Goal: Task Accomplishment & Management: Use online tool/utility

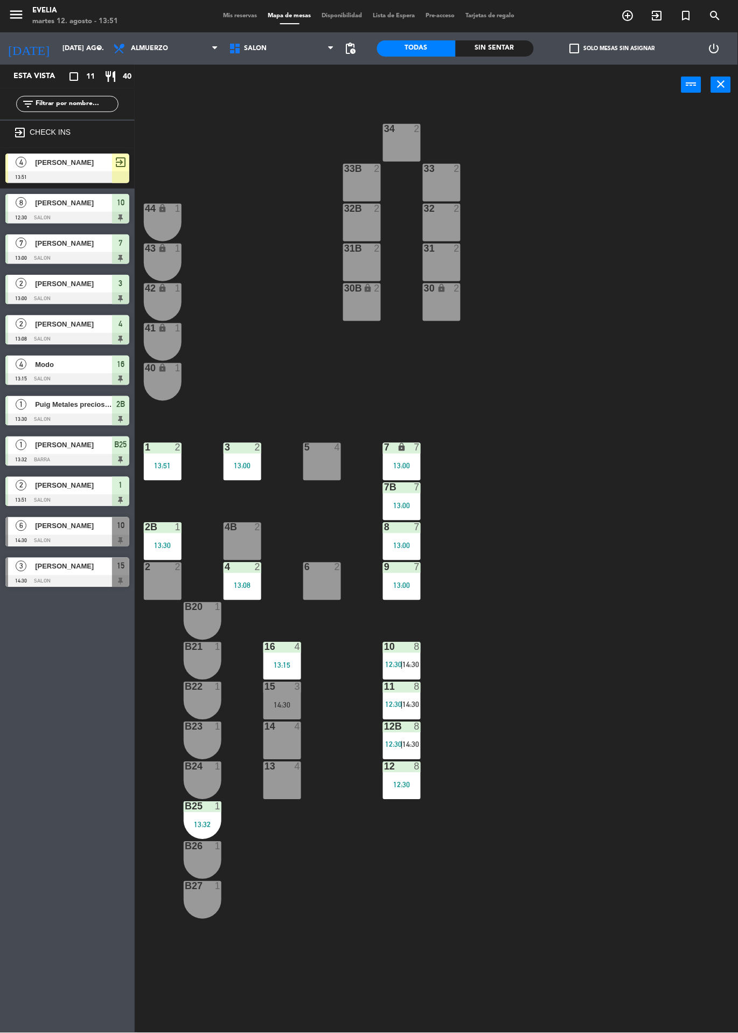
click at [92, 175] on div at bounding box center [67, 177] width 124 height 12
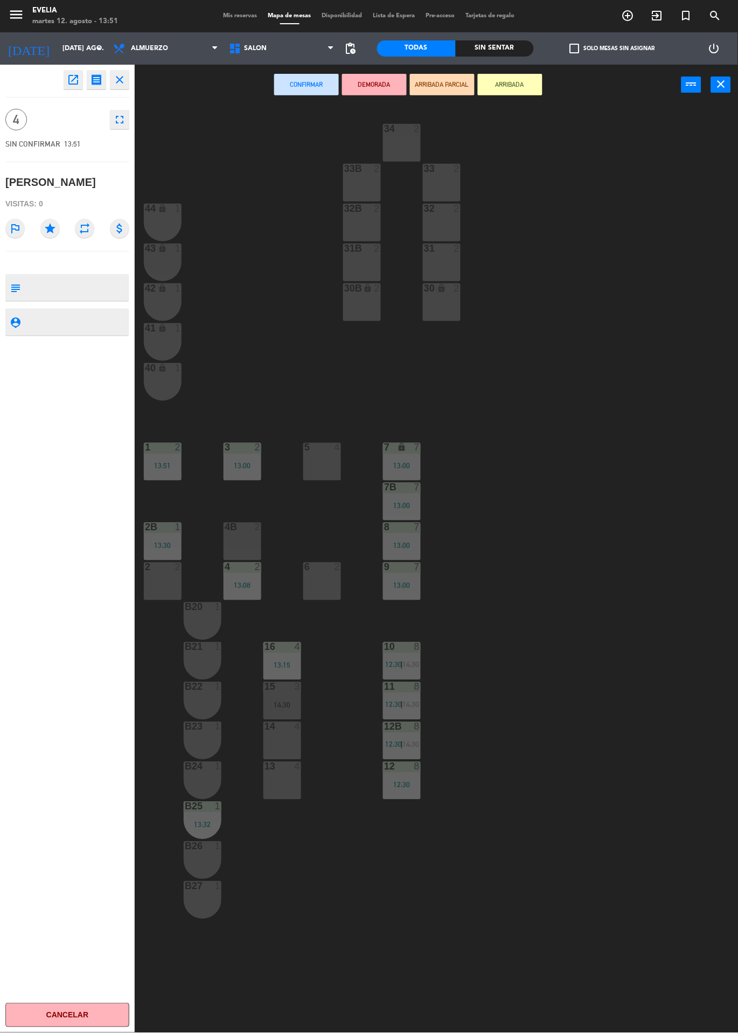
click at [273, 751] on div "14 4" at bounding box center [282, 741] width 38 height 38
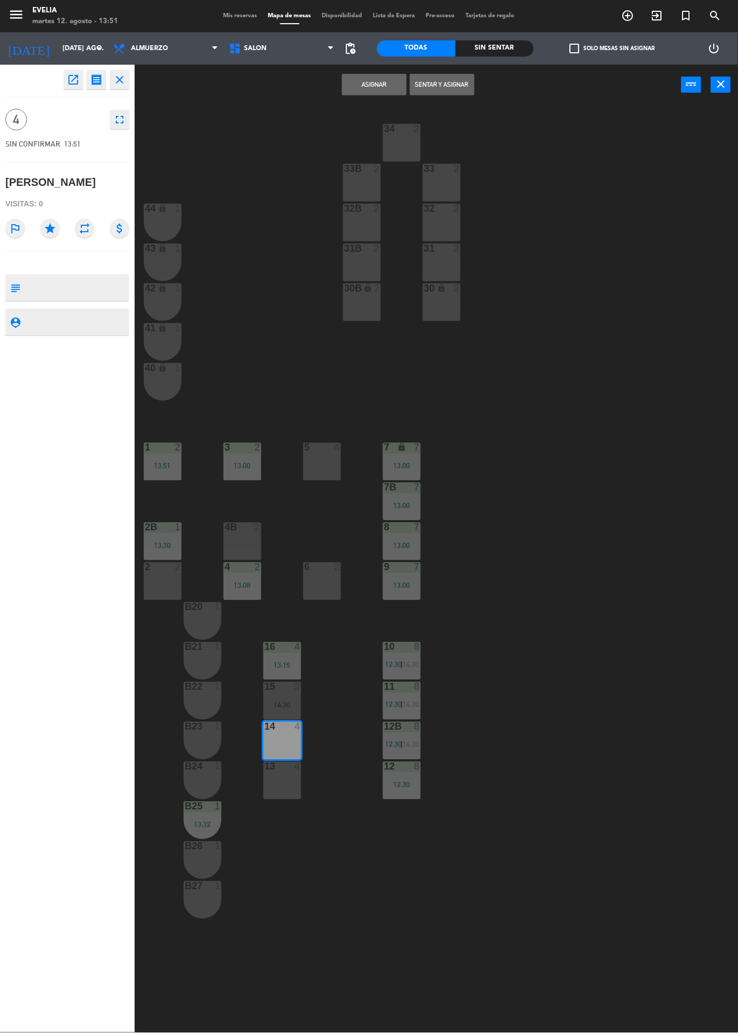
click at [442, 93] on button "Sentar y Asignar" at bounding box center [442, 85] width 65 height 22
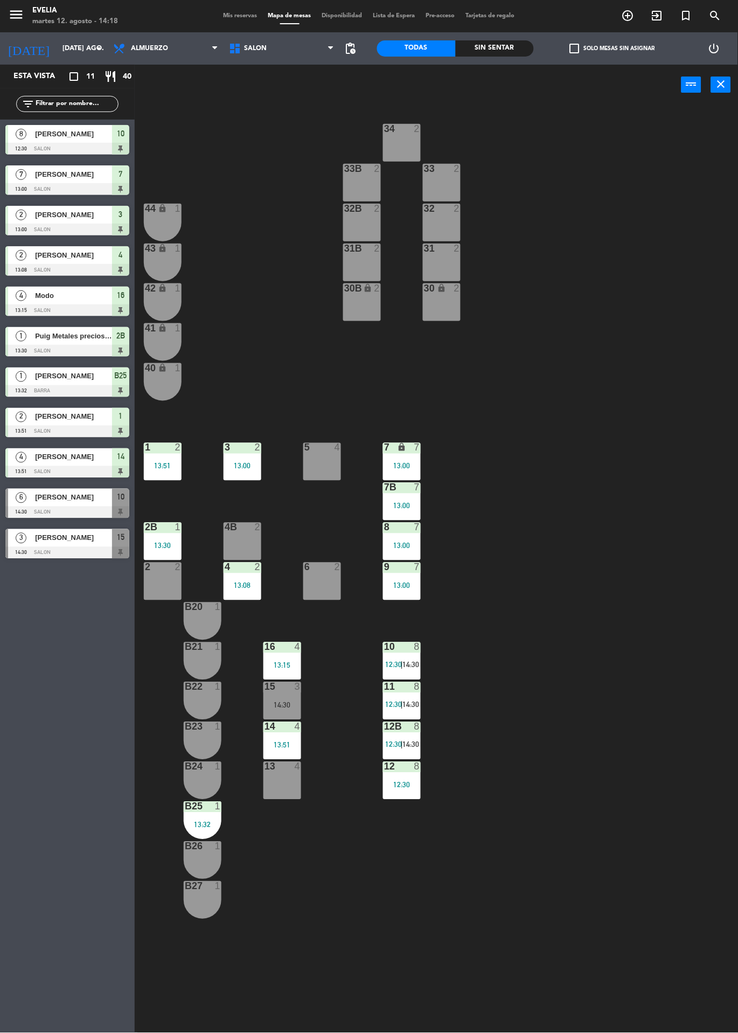
click at [244, 460] on div "3 2 13:00" at bounding box center [243, 462] width 38 height 38
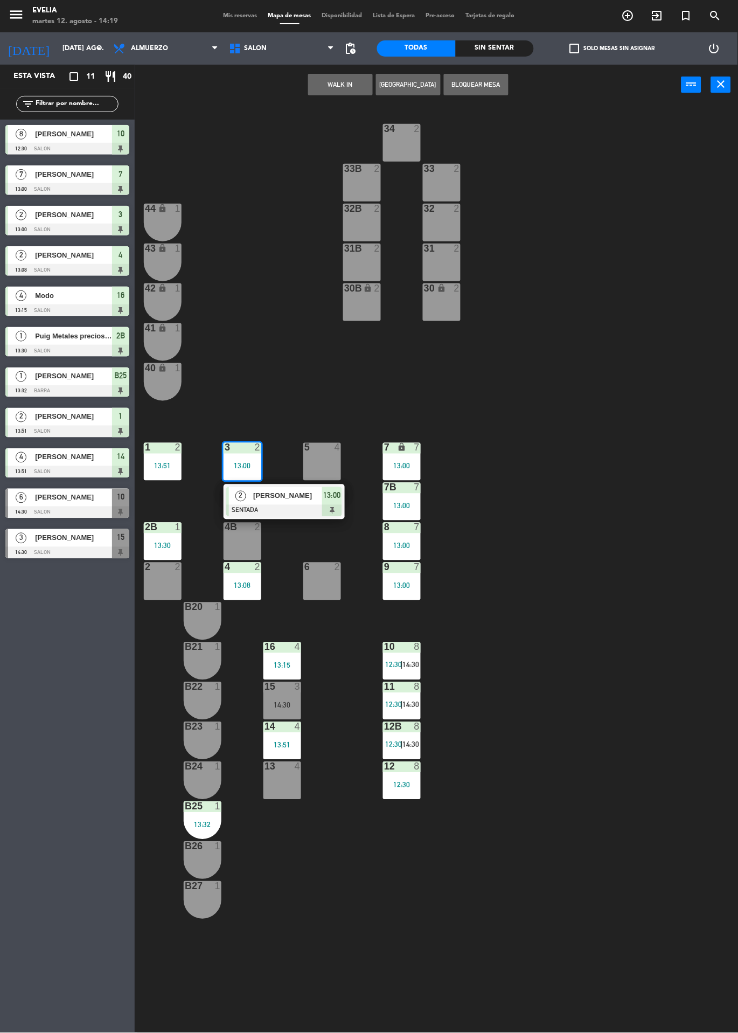
click at [331, 510] on div at bounding box center [284, 511] width 116 height 12
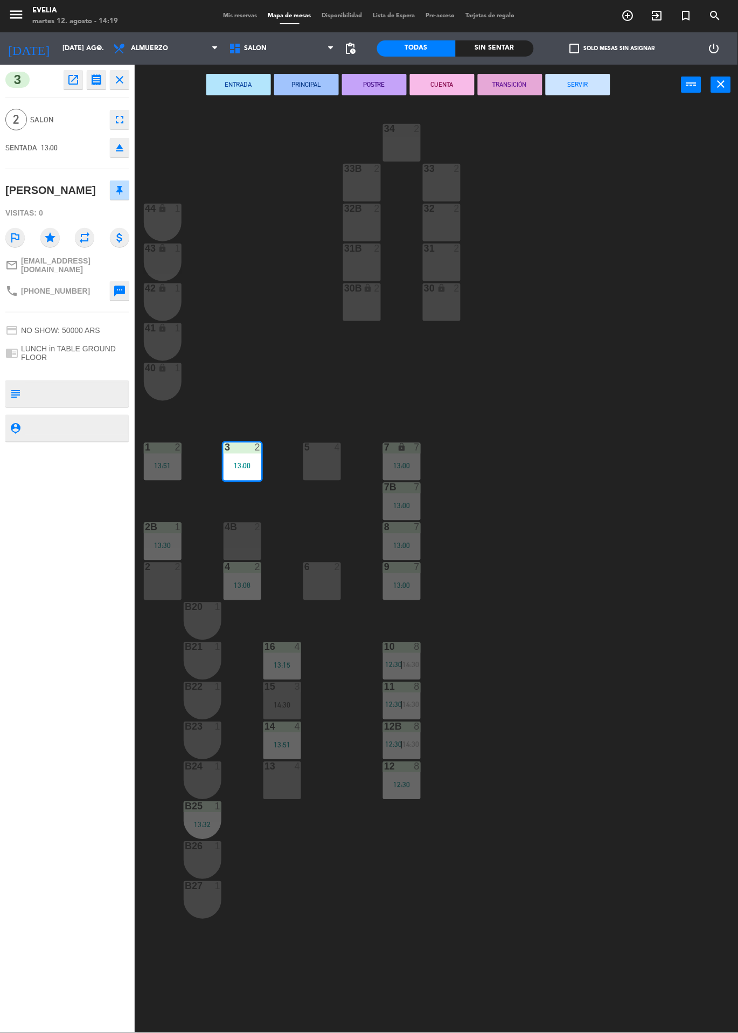
click at [574, 85] on button "SERVIR" at bounding box center [578, 85] width 65 height 22
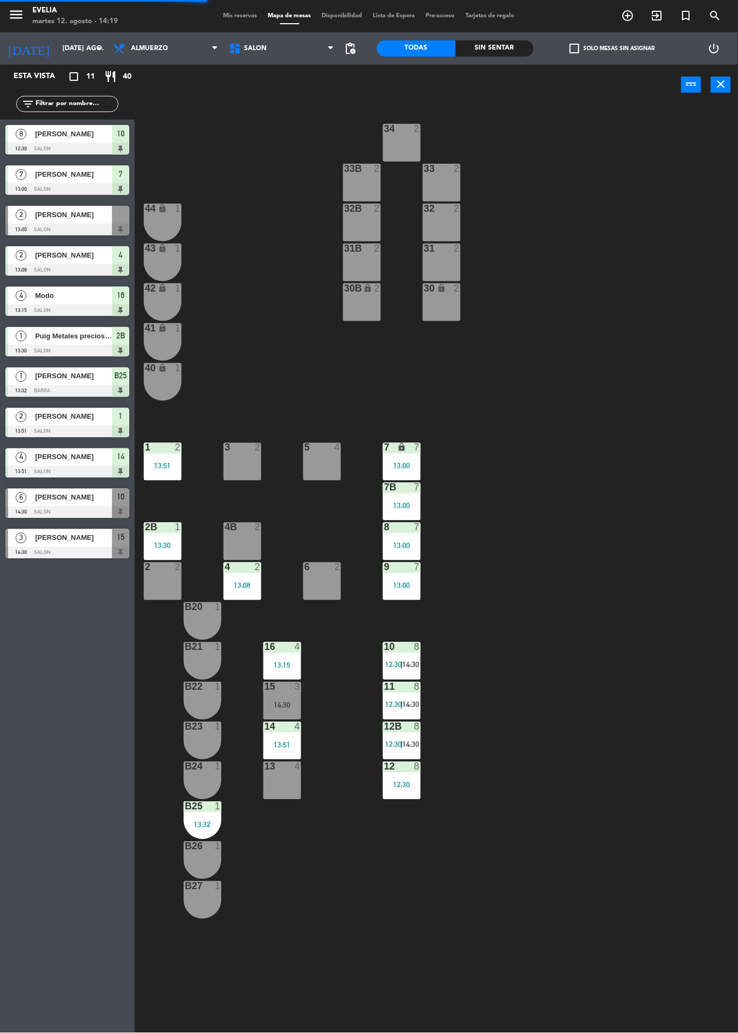
click at [162, 535] on div "2B 1 13:30" at bounding box center [163, 542] width 38 height 38
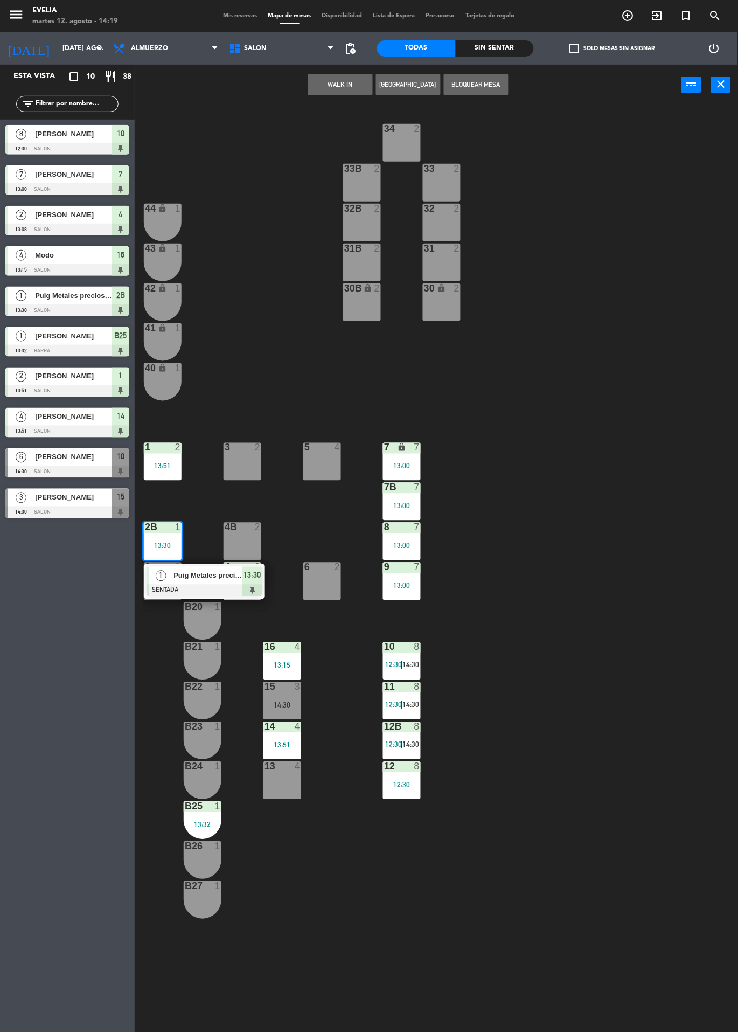
click at [246, 589] on div at bounding box center [205, 590] width 116 height 12
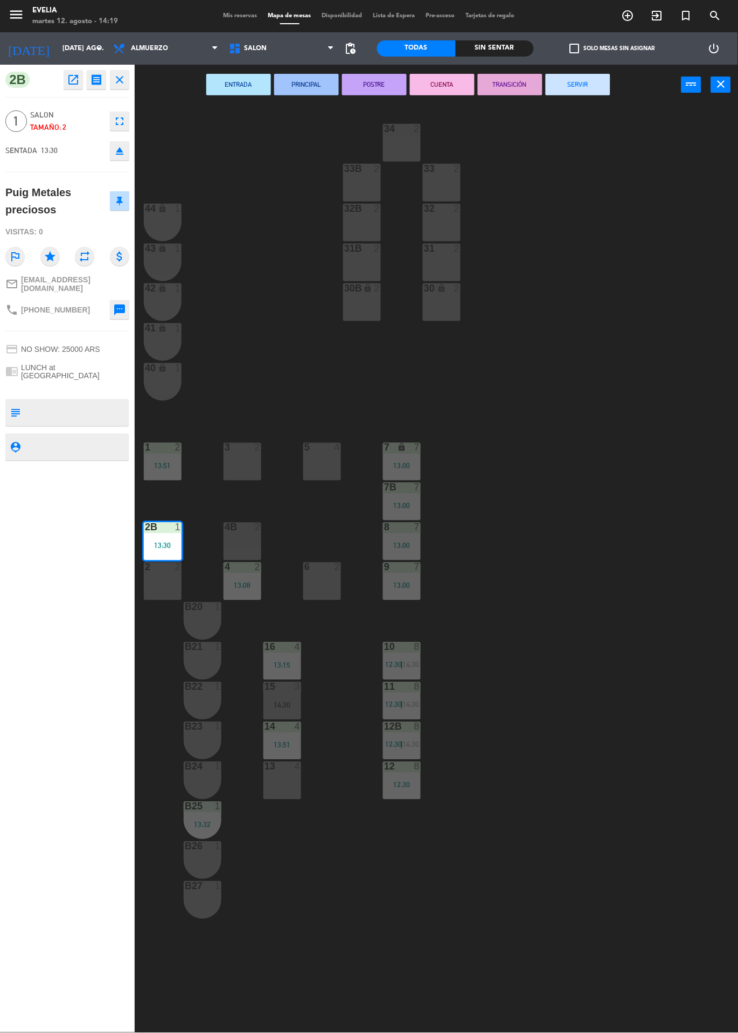
click at [585, 93] on button "SERVIR" at bounding box center [578, 85] width 65 height 22
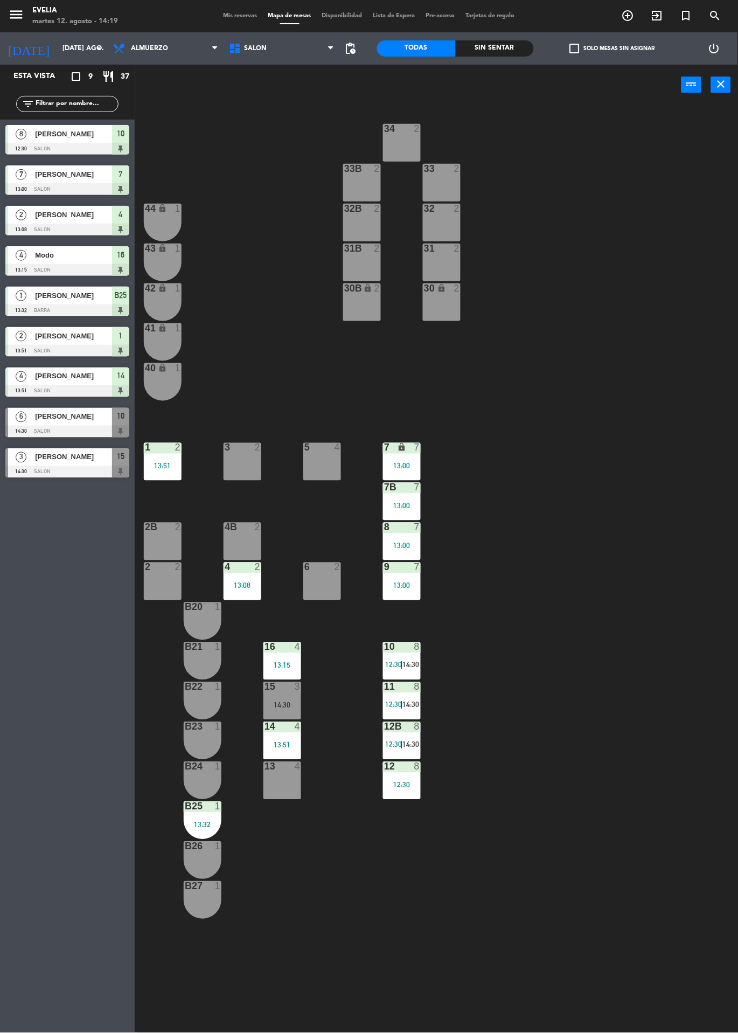
click at [280, 661] on div "13:15" at bounding box center [282, 665] width 38 height 8
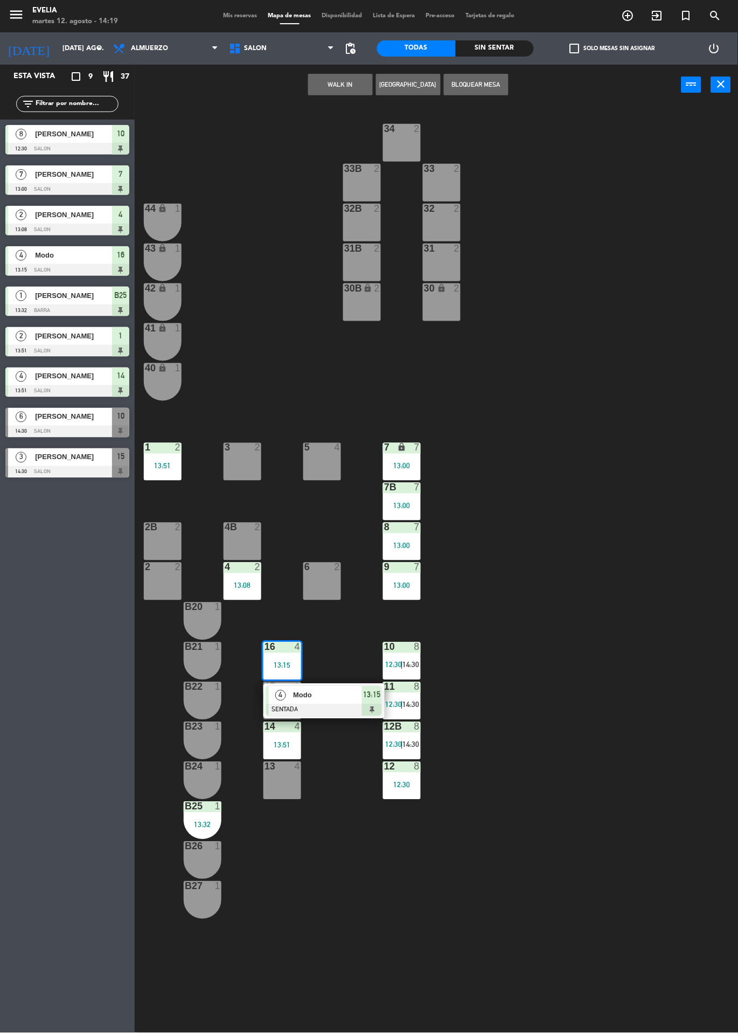
click at [372, 702] on div "13:15" at bounding box center [372, 695] width 20 height 18
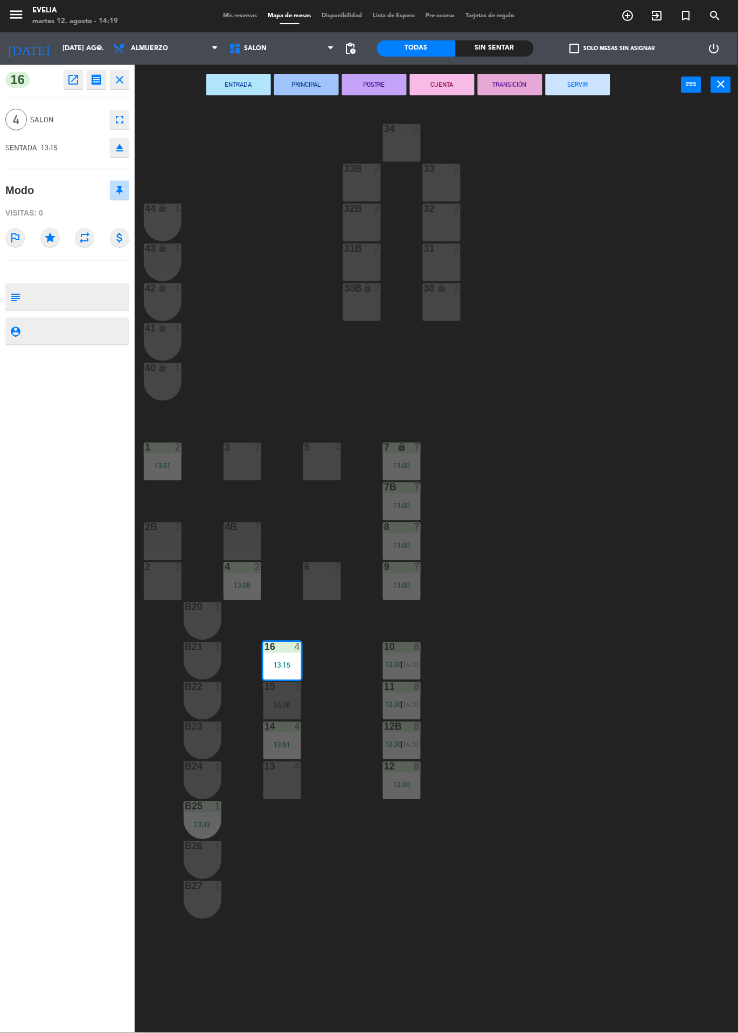
click at [572, 92] on button "SERVIR" at bounding box center [578, 85] width 65 height 22
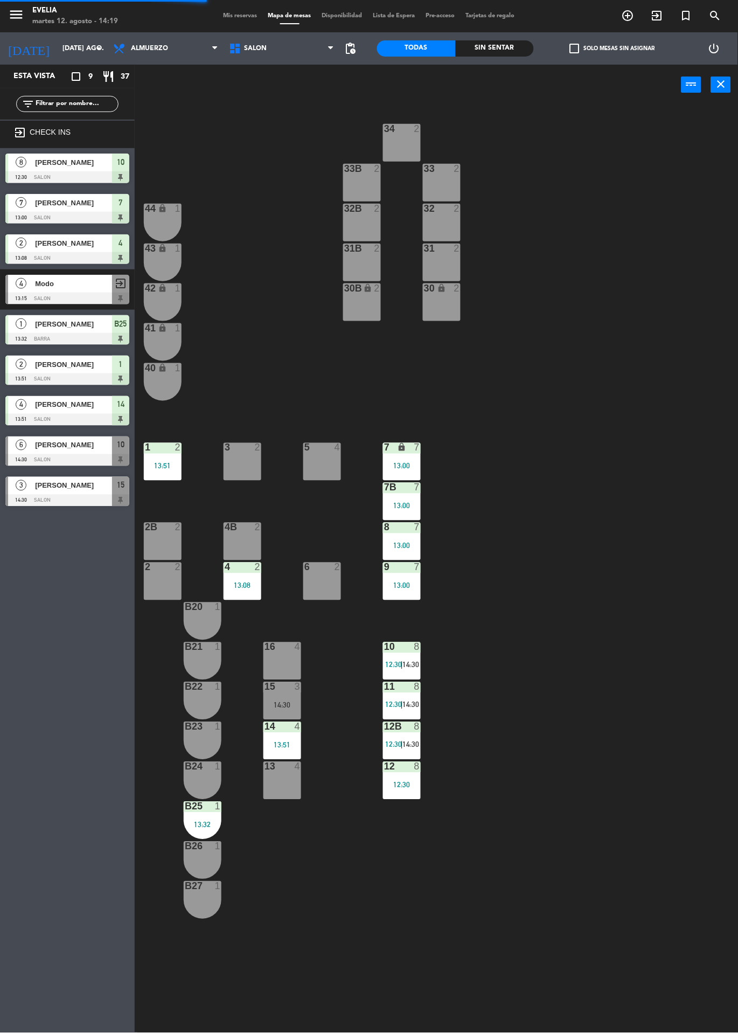
click at [280, 741] on div "13:51" at bounding box center [282, 745] width 38 height 8
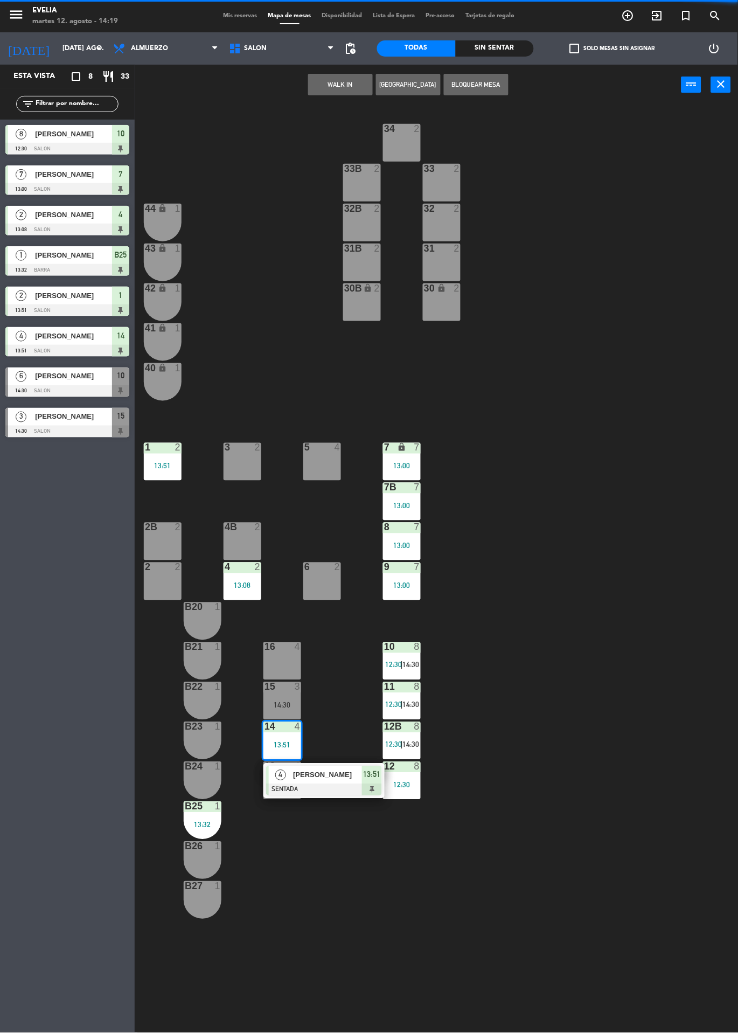
click at [366, 790] on div at bounding box center [324, 790] width 116 height 12
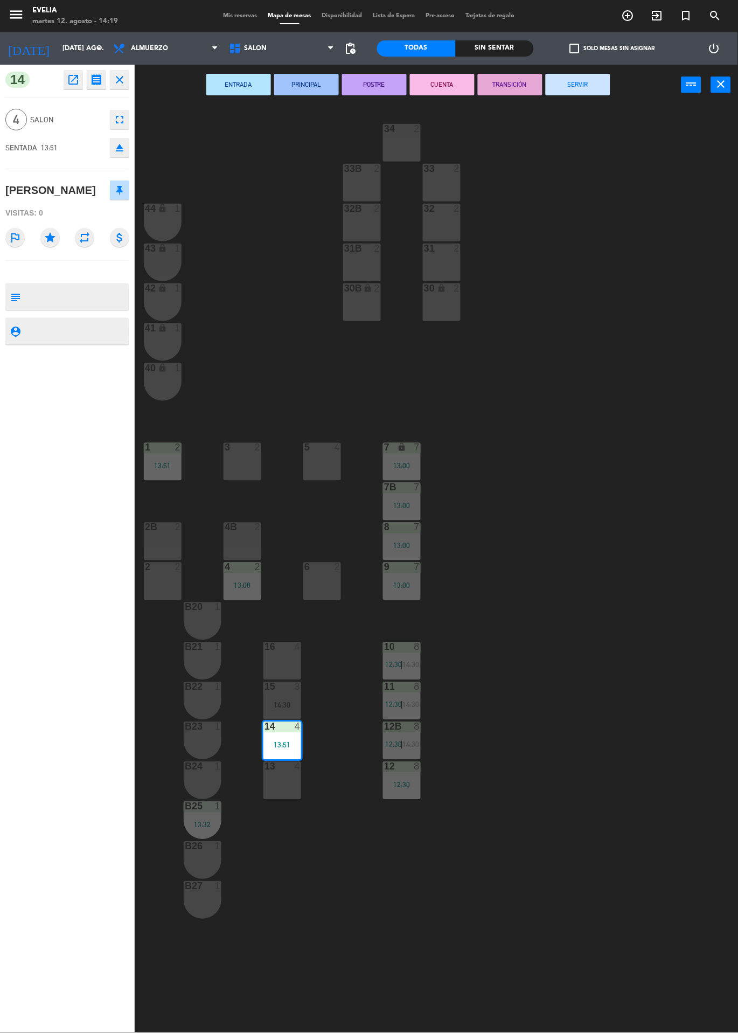
click at [577, 83] on button "SERVIR" at bounding box center [578, 85] width 65 height 22
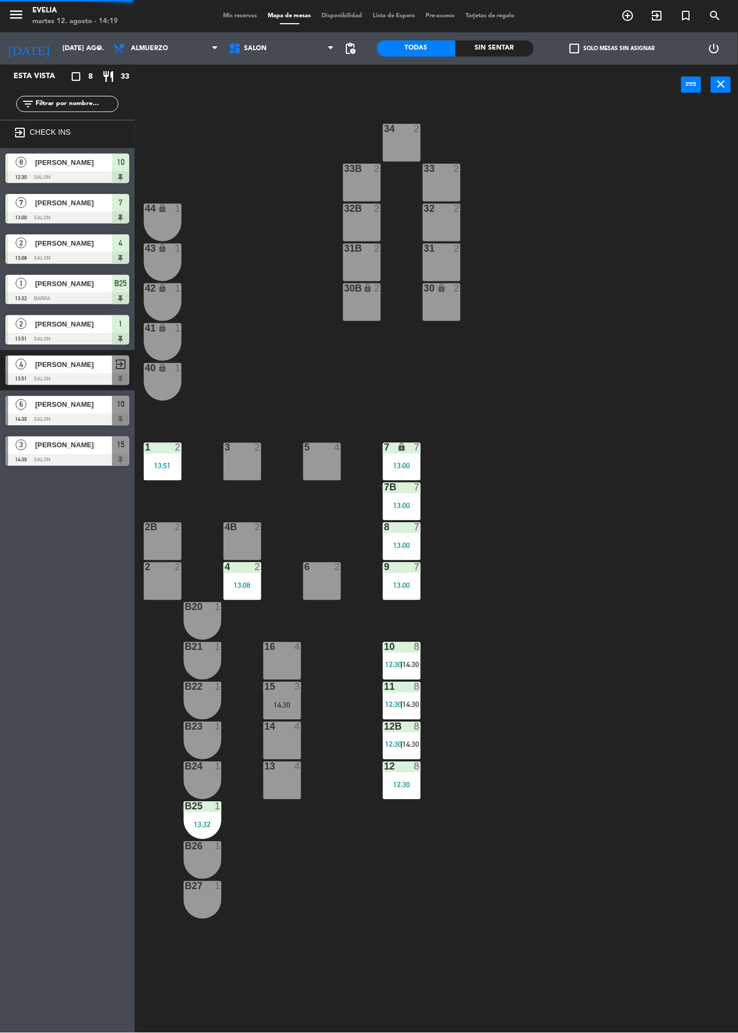
click at [667, 505] on div "34 2 33B 2 33 2 44 lock 1 32B 2 32 2 43 lock 1 31B 2 31 2 42 lock 1 30B lock 2 …" at bounding box center [440, 569] width 596 height 928
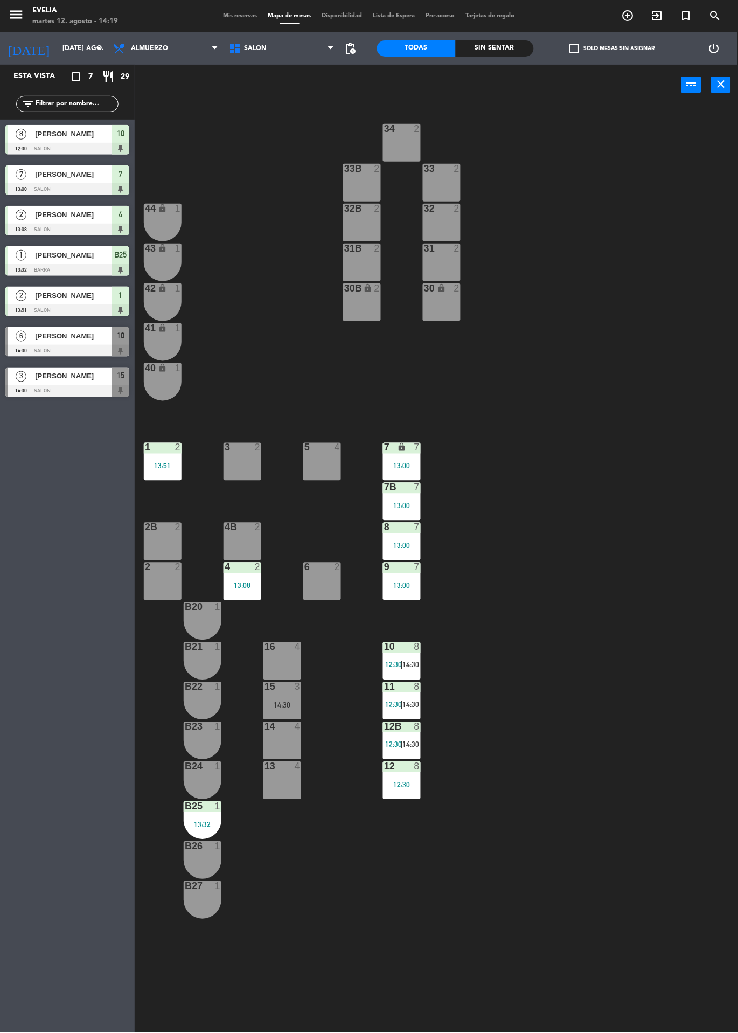
click at [635, 18] on icon "exit_to_app" at bounding box center [628, 15] width 13 height 13
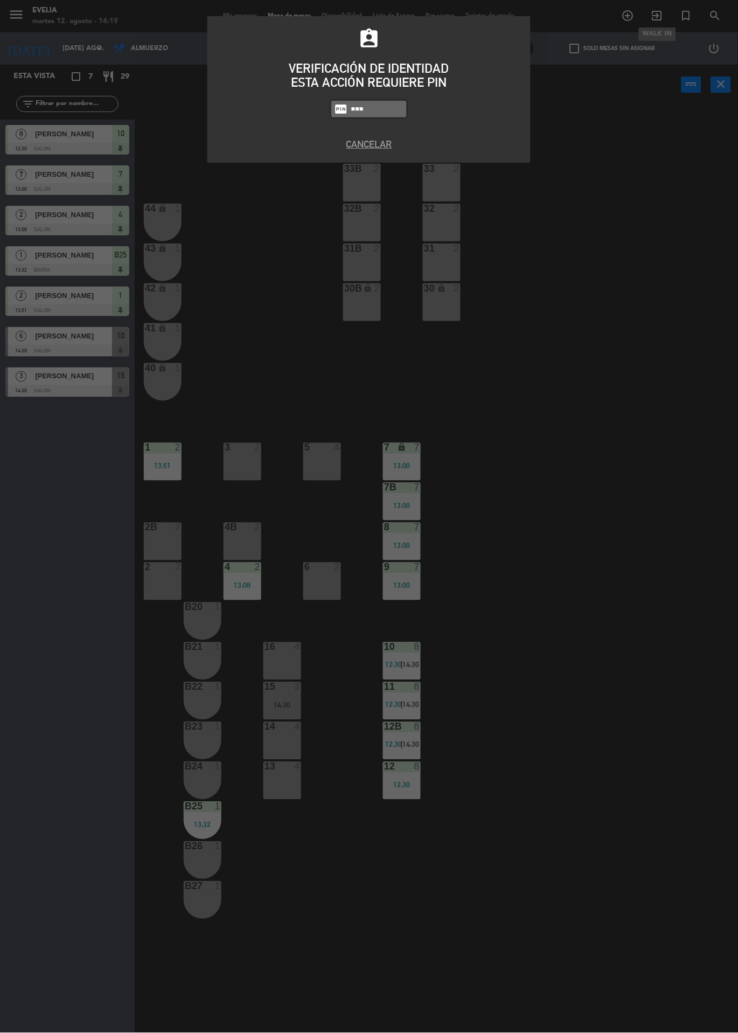
type input "9101"
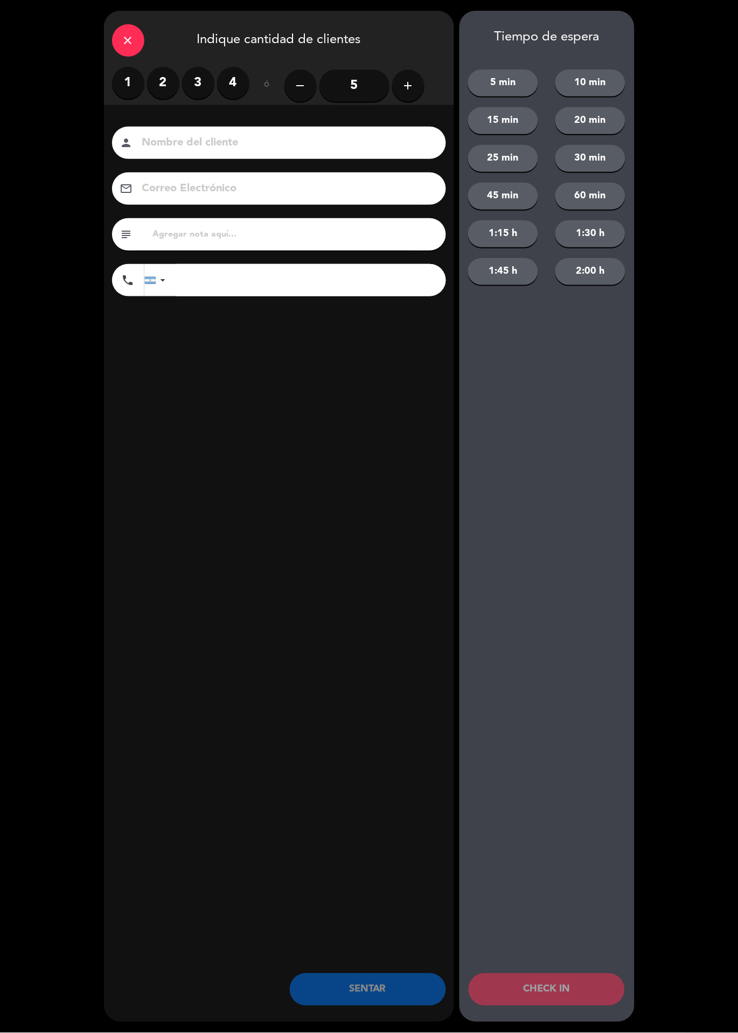
click at [133, 83] on label "1" at bounding box center [128, 83] width 32 height 32
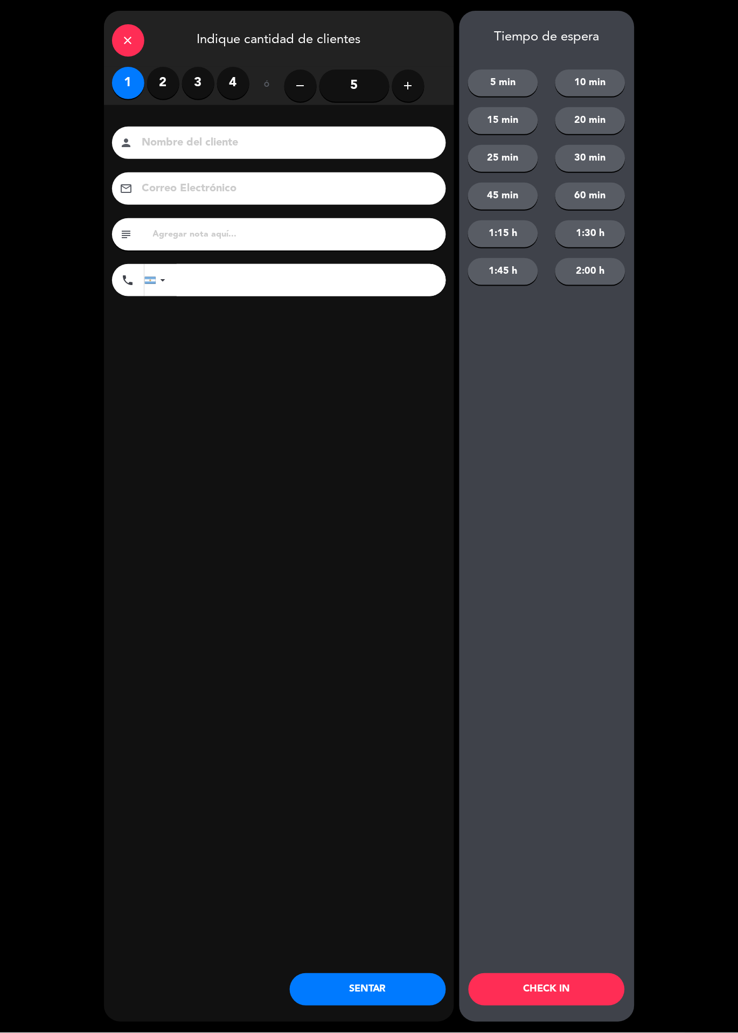
click at [150, 137] on input at bounding box center [286, 143] width 291 height 19
type input "[PERSON_NAME]"
click at [303, 429] on div "close Indique cantidad de clientes 1 2 3 4 ó remove 5 add Nombre del cliente pe…" at bounding box center [279, 516] width 350 height 1011
click at [591, 979] on button "CHECK IN" at bounding box center [547, 989] width 156 height 32
